Goal: Task Accomplishment & Management: Use online tool/utility

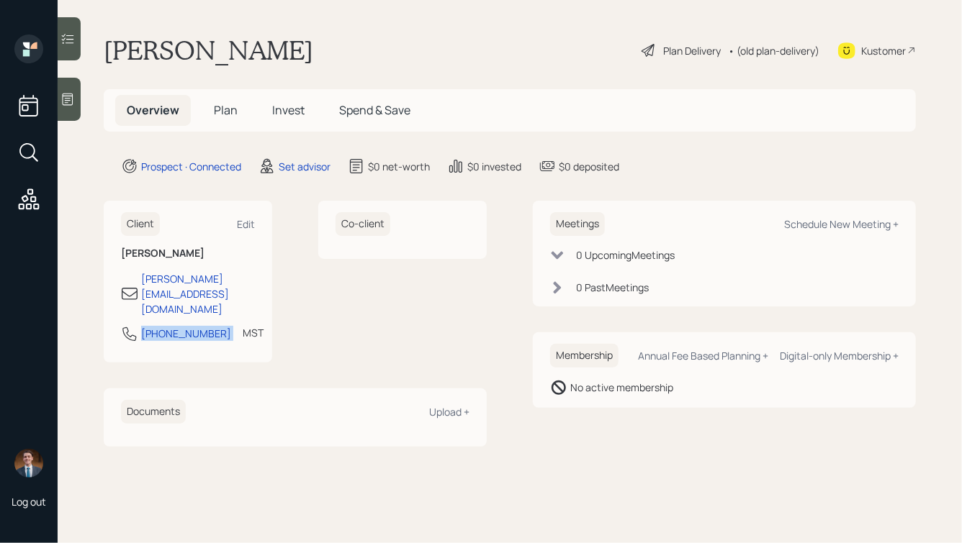
drag, startPoint x: 214, startPoint y: 305, endPoint x: 118, endPoint y: 306, distance: 96.4
click at [118, 307] on div "Client Edit John Airsman johnairsman@gmail.com 385-842-1483 MST Currently 8:07 …" at bounding box center [188, 282] width 168 height 162
copy div "385-842-1483"
click at [817, 221] on div "Schedule New Meeting +" at bounding box center [841, 224] width 114 height 14
select select "round-robin"
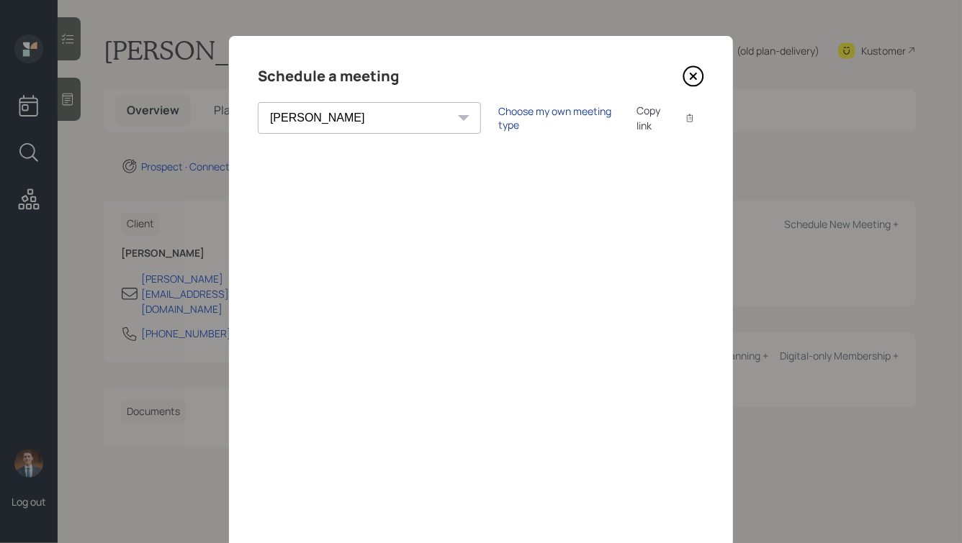
click at [498, 122] on div "Choose my own meeting type" at bounding box center [558, 117] width 121 height 27
